Goal: Share content: Distribute website content to other platforms or users

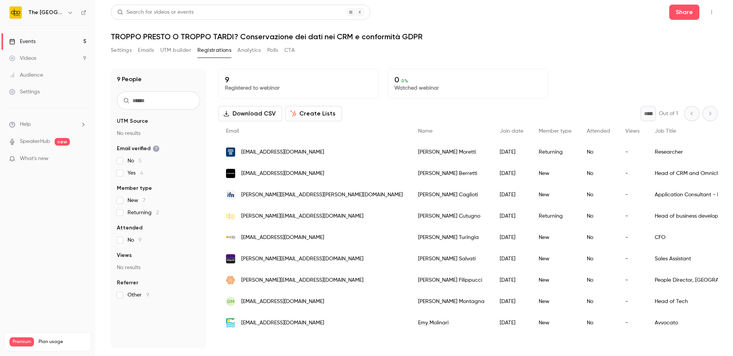
click at [23, 45] on link "Events 5" at bounding box center [47, 41] width 95 height 17
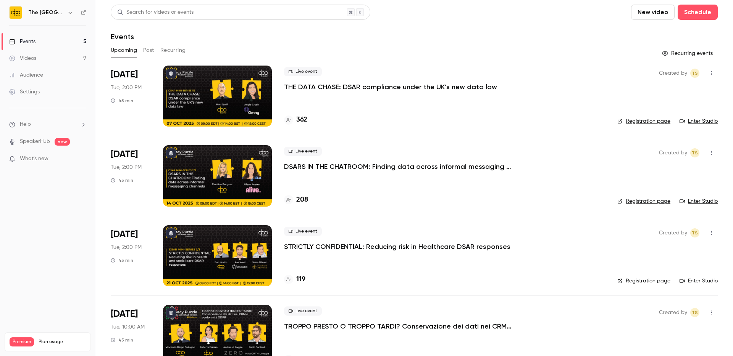
click at [324, 85] on p "THE DATA CHASE: DSAR compliance under the UK’s new data law" at bounding box center [390, 86] width 213 height 9
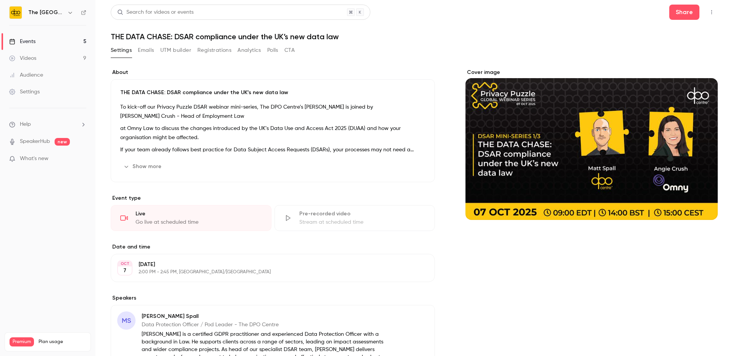
click at [221, 51] on button "Registrations" at bounding box center [214, 50] width 34 height 12
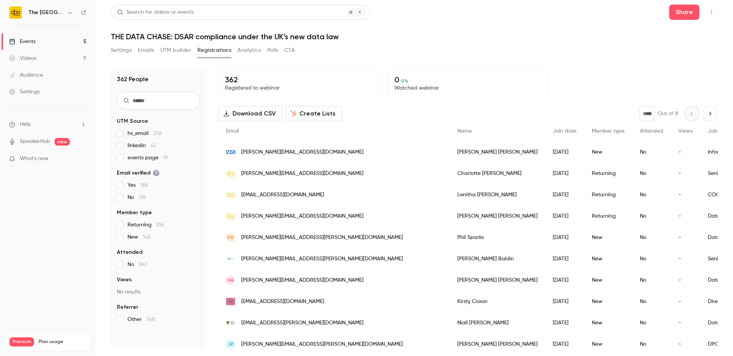
click at [121, 51] on button "Settings" at bounding box center [121, 50] width 21 height 12
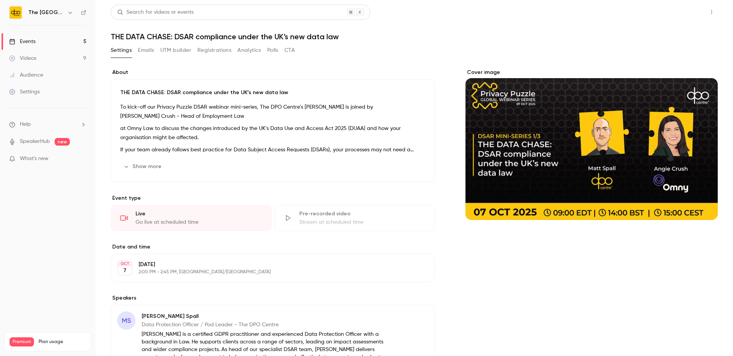
click at [679, 16] on button "Share" at bounding box center [684, 12] width 30 height 15
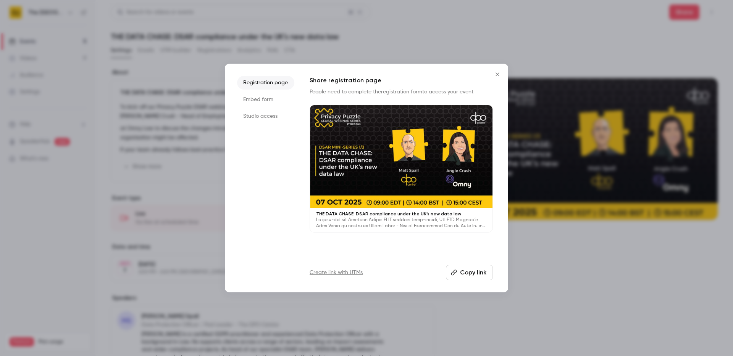
click at [263, 116] on li "Studio access" at bounding box center [265, 117] width 57 height 14
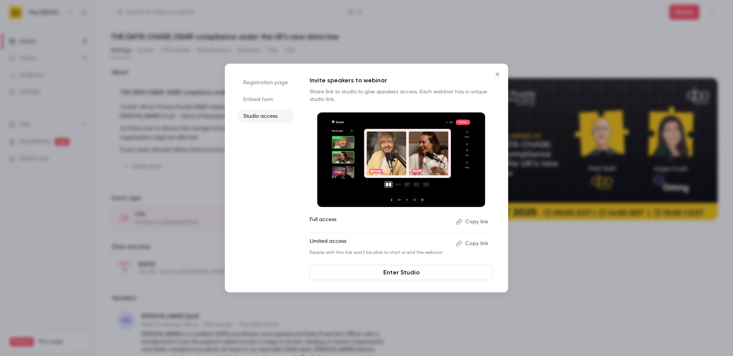
click at [472, 222] on button "Copy link" at bounding box center [473, 222] width 40 height 12
click at [473, 221] on button "Copy link" at bounding box center [473, 222] width 40 height 12
